Goal: Transaction & Acquisition: Purchase product/service

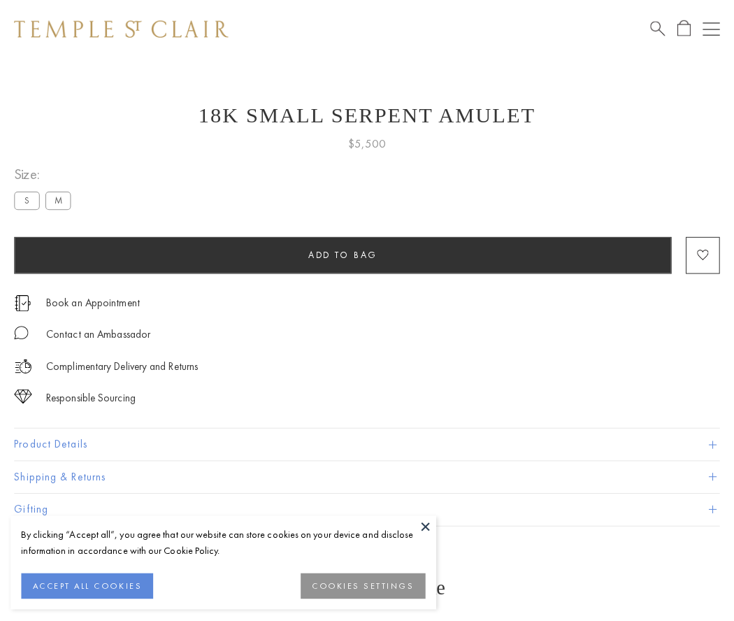
scroll to position [18, 0]
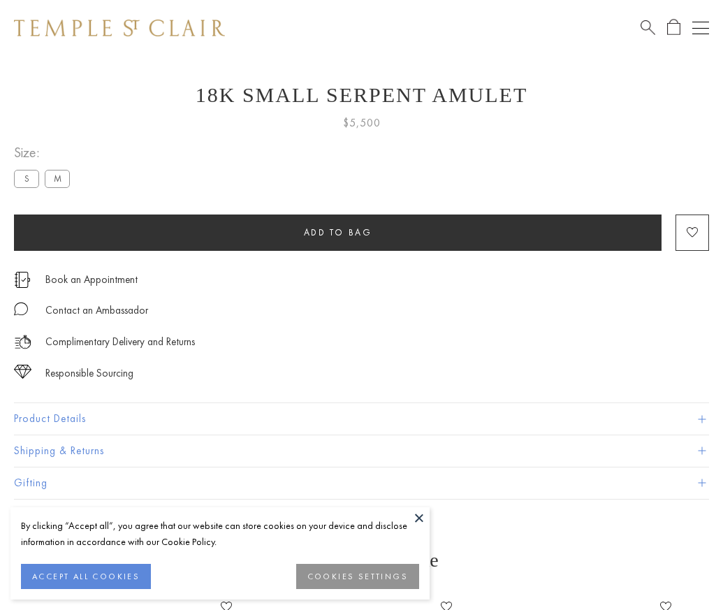
click at [338, 232] on span "Add to bag" at bounding box center [338, 232] width 68 height 12
